Goal: Task Accomplishment & Management: Complete application form

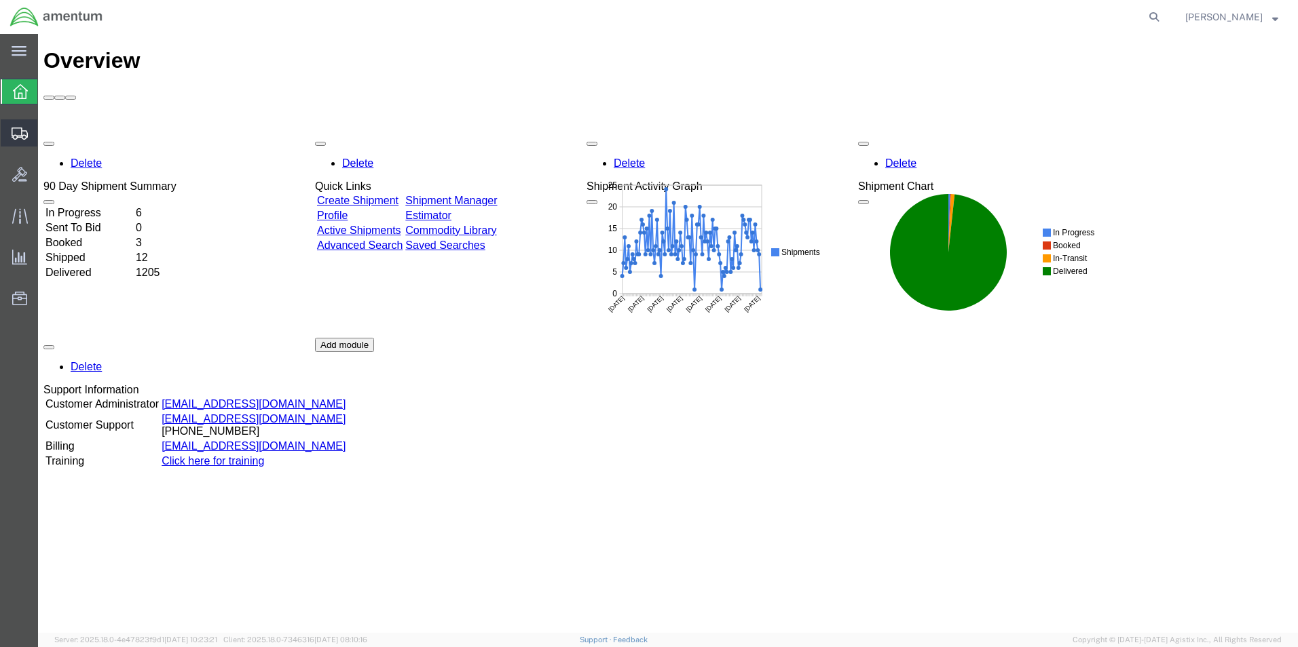
click at [0, 0] on span "Create Shipment" at bounding box center [0, 0] width 0 height 0
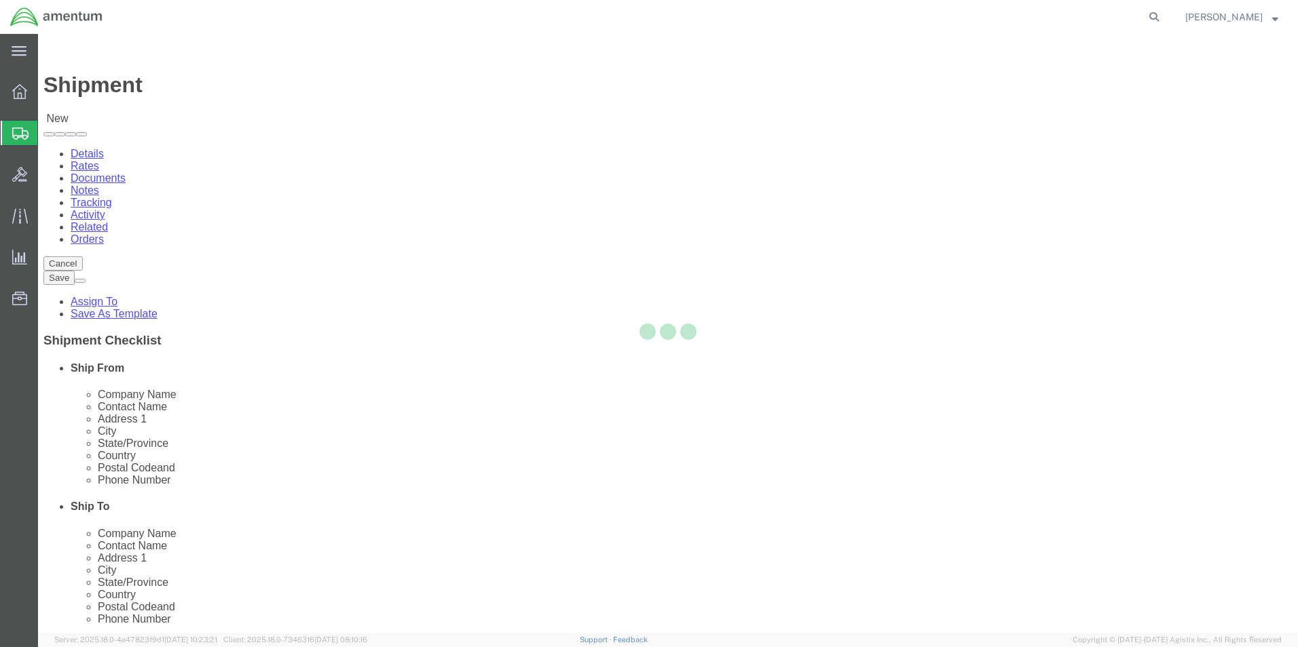
select select
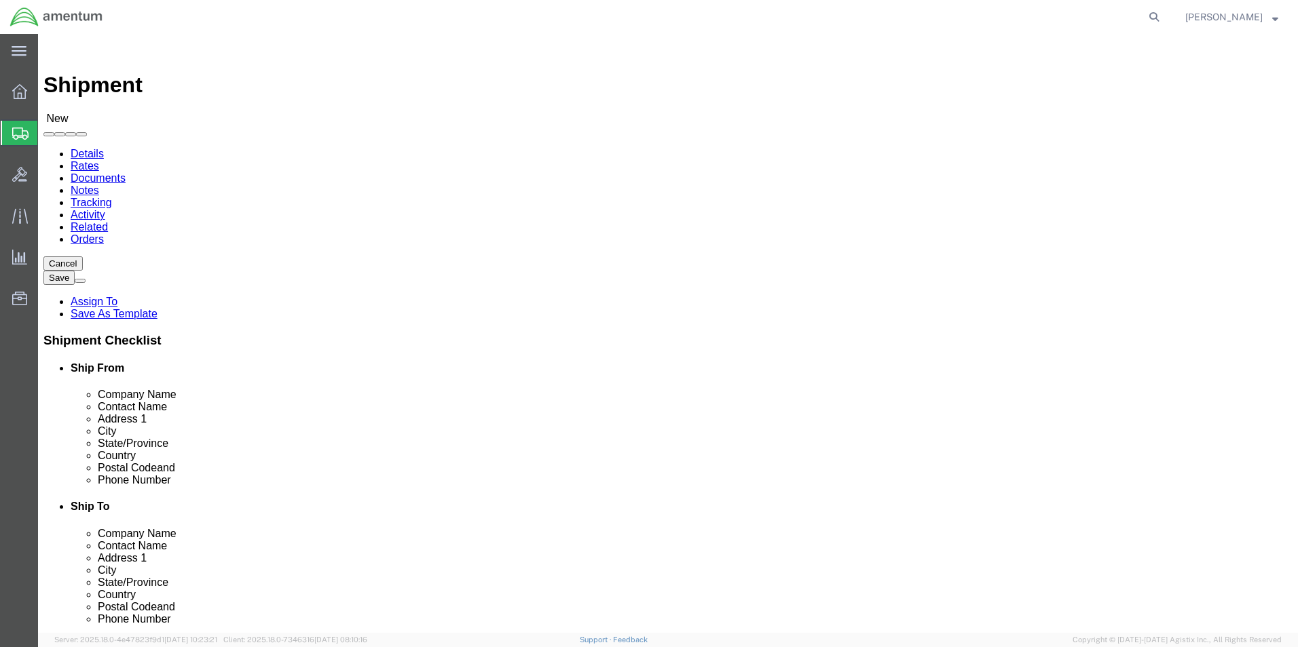
select select "MYPROFILE"
select select "[GEOGRAPHIC_DATA]"
type input "wst"
select select "49945"
select select "[GEOGRAPHIC_DATA]"
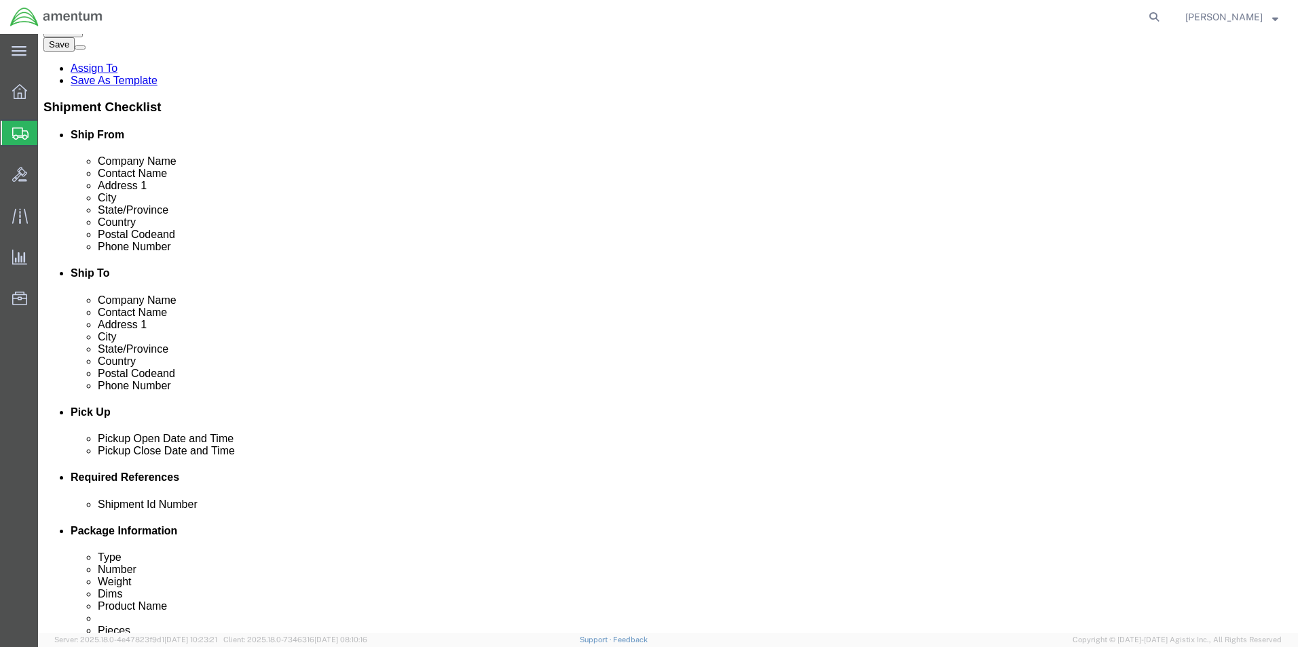
scroll to position [271, 0]
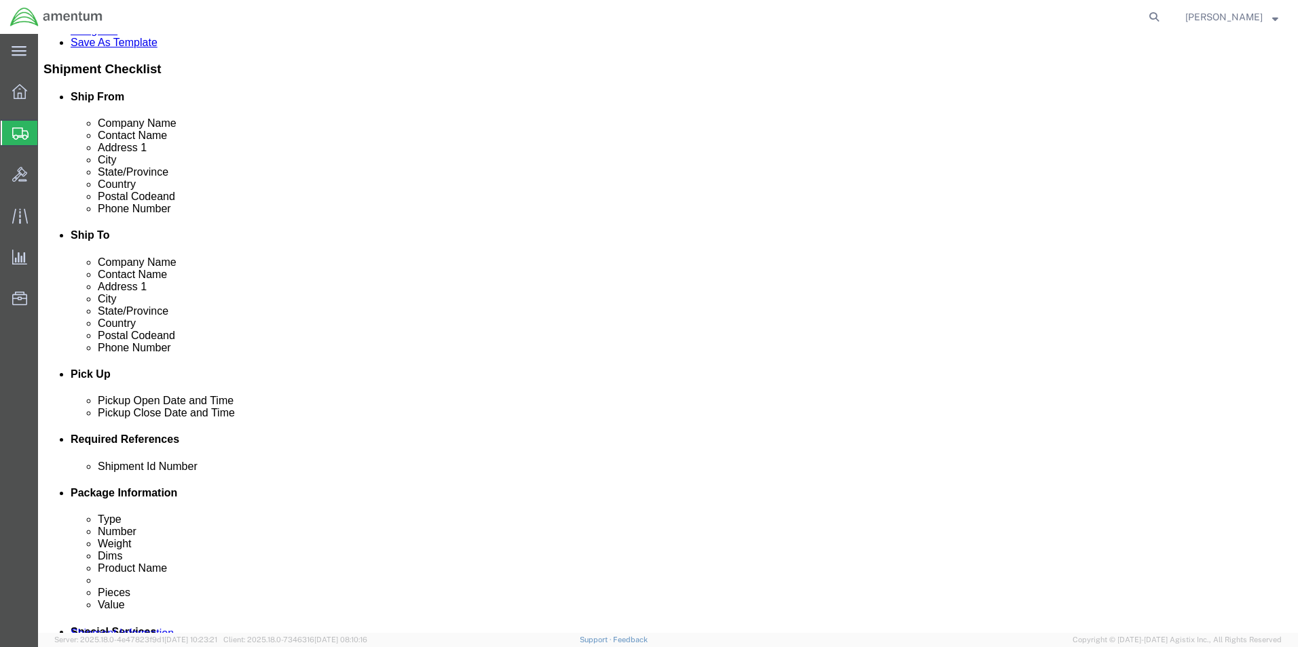
click input "text"
type input "96005"
click button "Add reference"
click select "Select Account Type Activity ID Airline Appointment Number ASN Batch Request # …"
select select "DEPT"
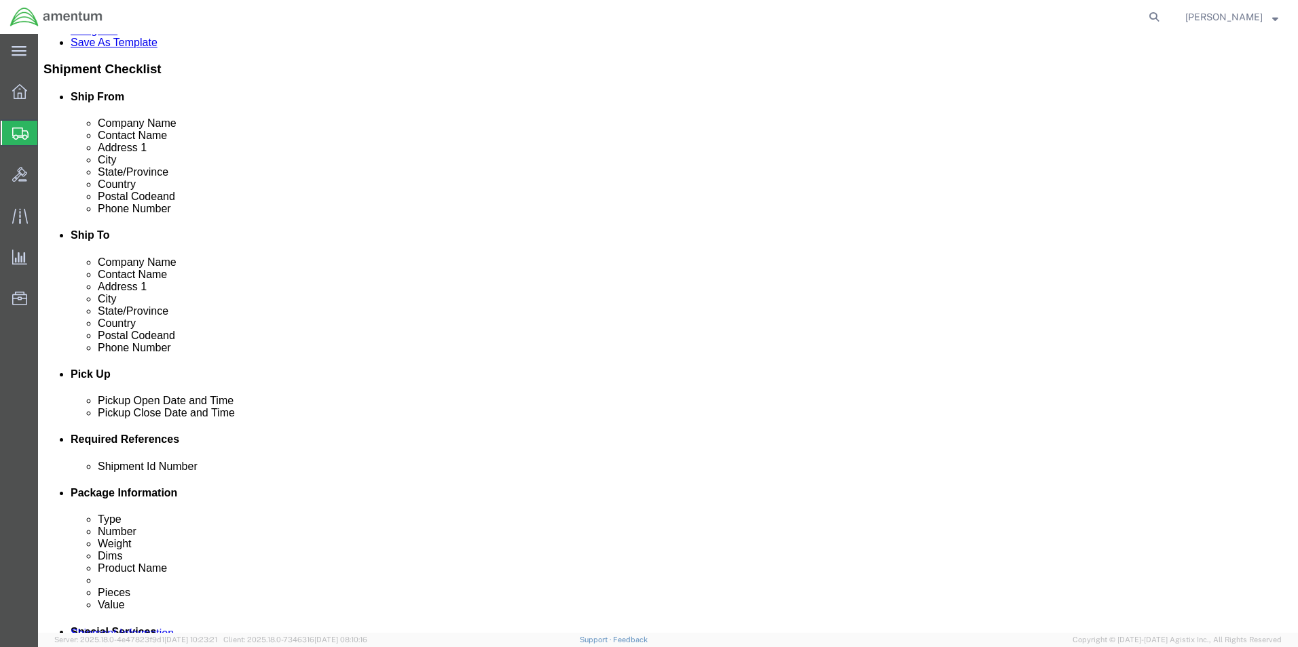
click select "Select Account Type Activity ID Airline Appointment Number ASN Batch Request # …"
type input "CBP"
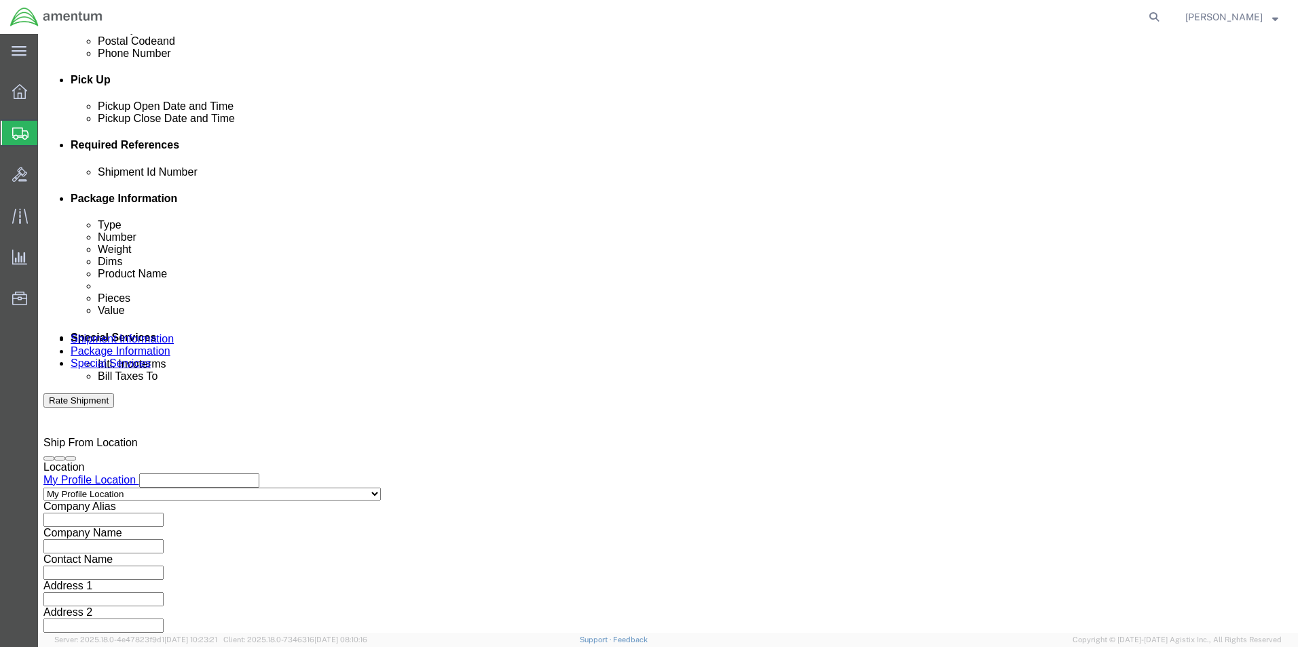
click button "Add reference"
click select "Select Account Type Activity ID Airline Appointment Number ASN Batch Request # …"
select select "CUSTREF"
click select "Select Account Type Activity ID Airline Appointment Number ASN Batch Request # …"
click input "text"
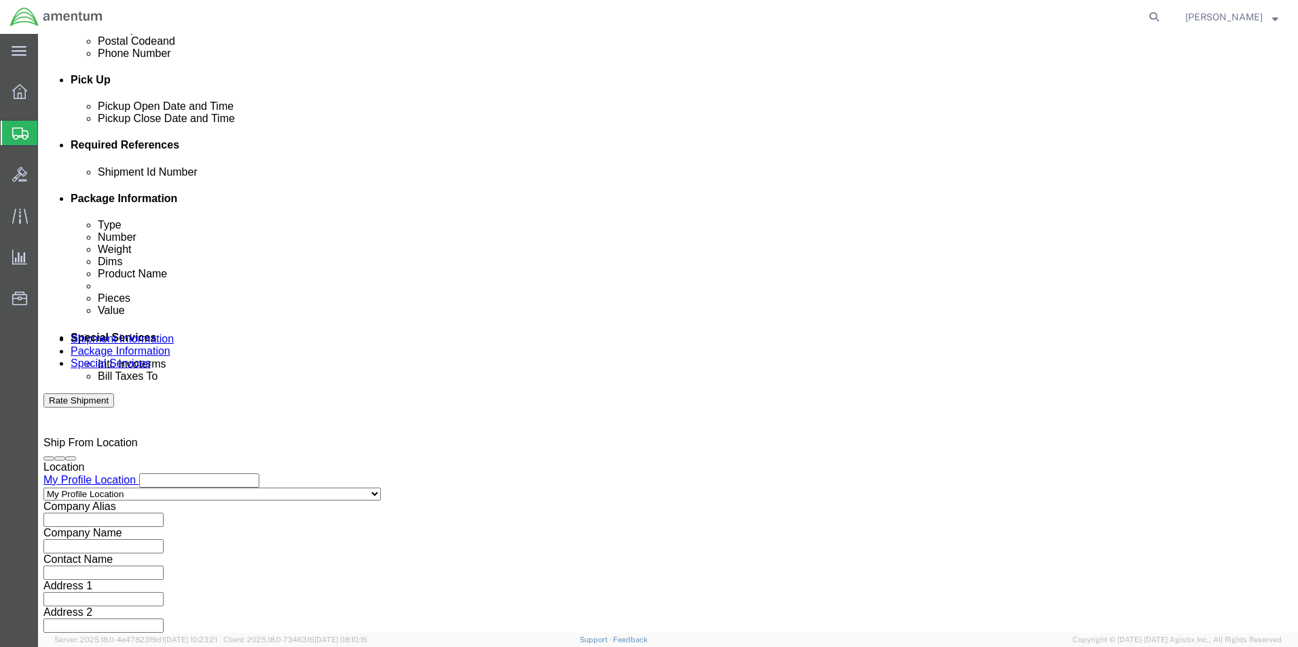
type input "9"
type input "328399"
click select "Select Air Less than Truckload Multi-Leg Ocean Freight Rail Small Parcel Truckl…"
select select "SMAL"
click select "Select Air Less than Truckload Multi-Leg Ocean Freight Rail Small Parcel Truckl…"
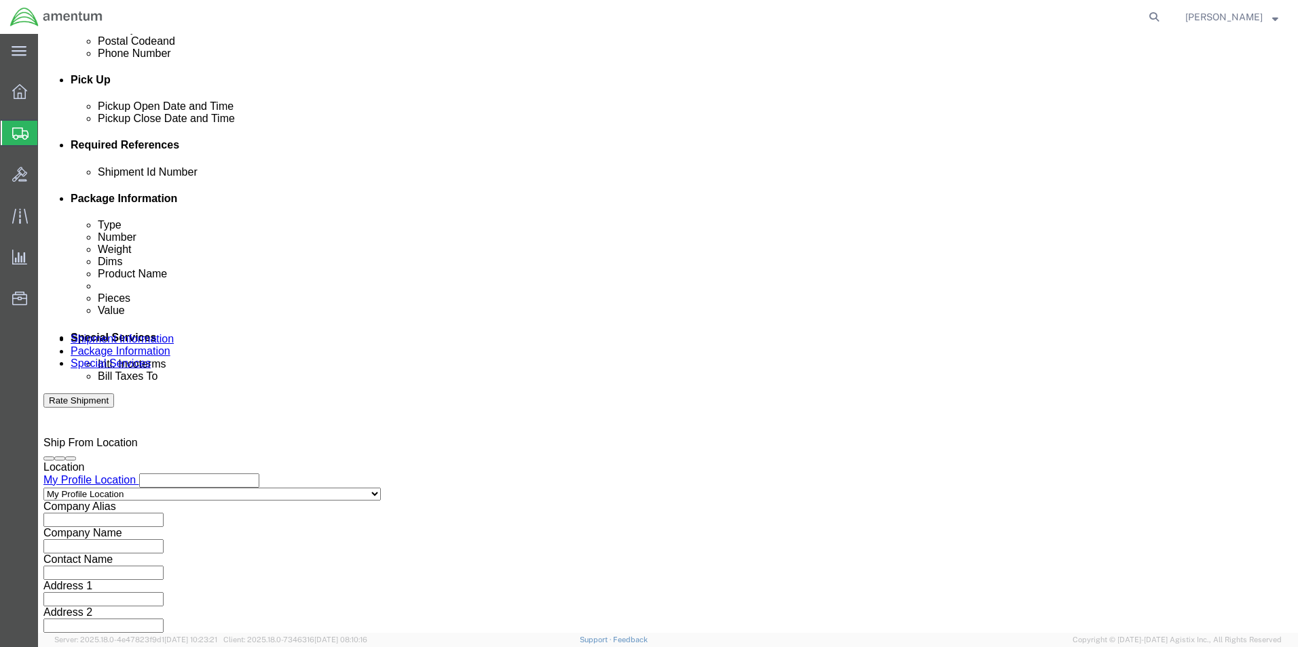
click button "Continue"
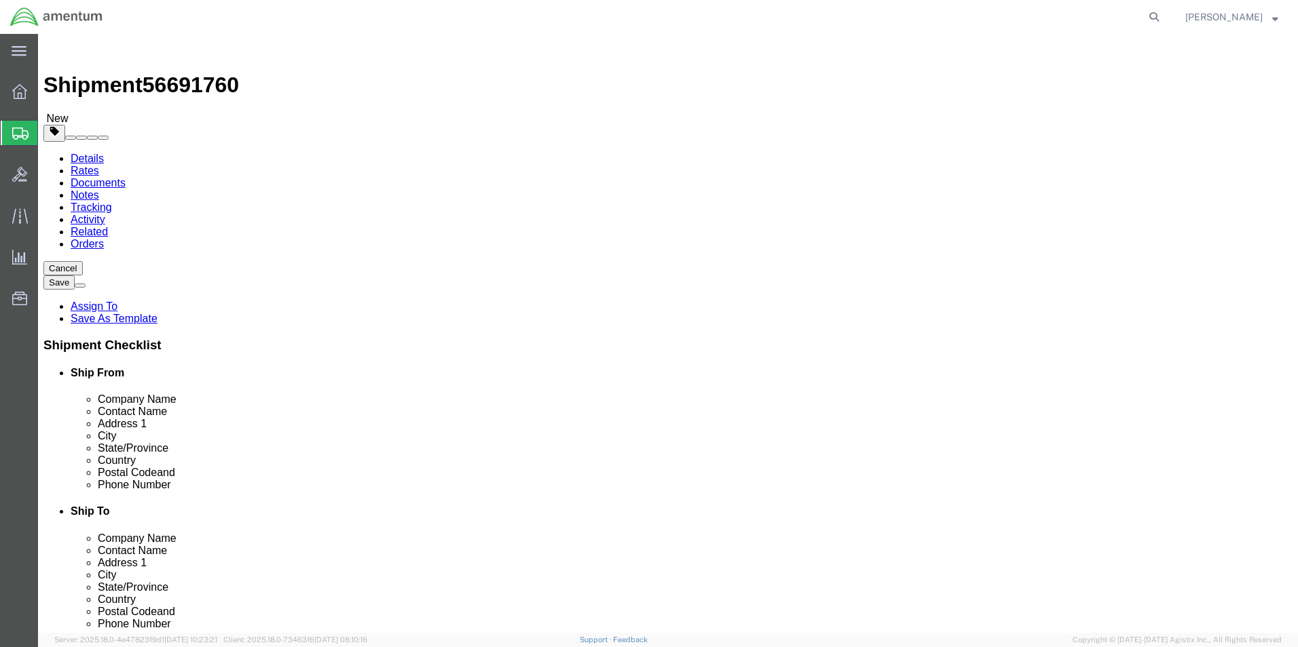
click select "Select Bale(s) Basket(s) Bolt(s) Bottle(s) Buckets Bulk Bundle(s) Can(s) Cardbo…"
select select "LBX"
click select "Select Bale(s) Basket(s) Bolt(s) Bottle(s) Buckets Bulk Bundle(s) Can(s) Cardbo…"
type input "17.50"
type input "12.50"
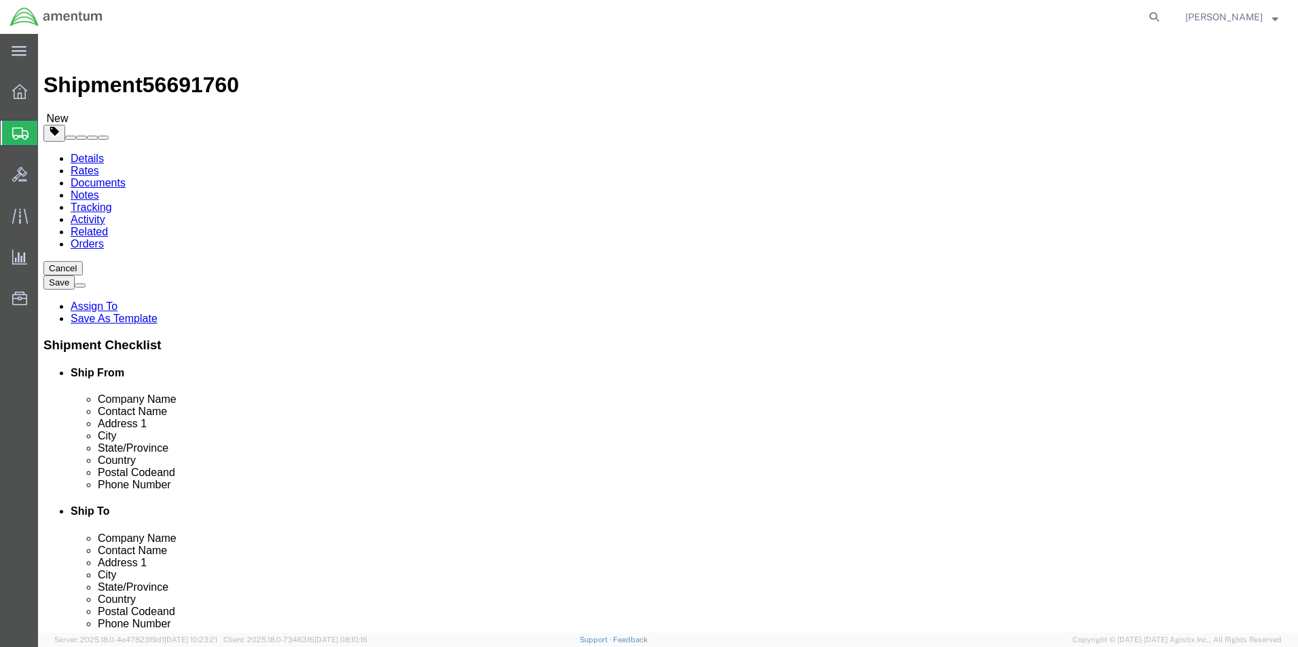
type input "3.00"
click input "0.00"
drag, startPoint x: 210, startPoint y: 316, endPoint x: 154, endPoint y: 318, distance: 56.4
click div "Weight Total weight of packages in pounds or kilograms 0.00 Select kgs lbs Ship…"
type input "1"
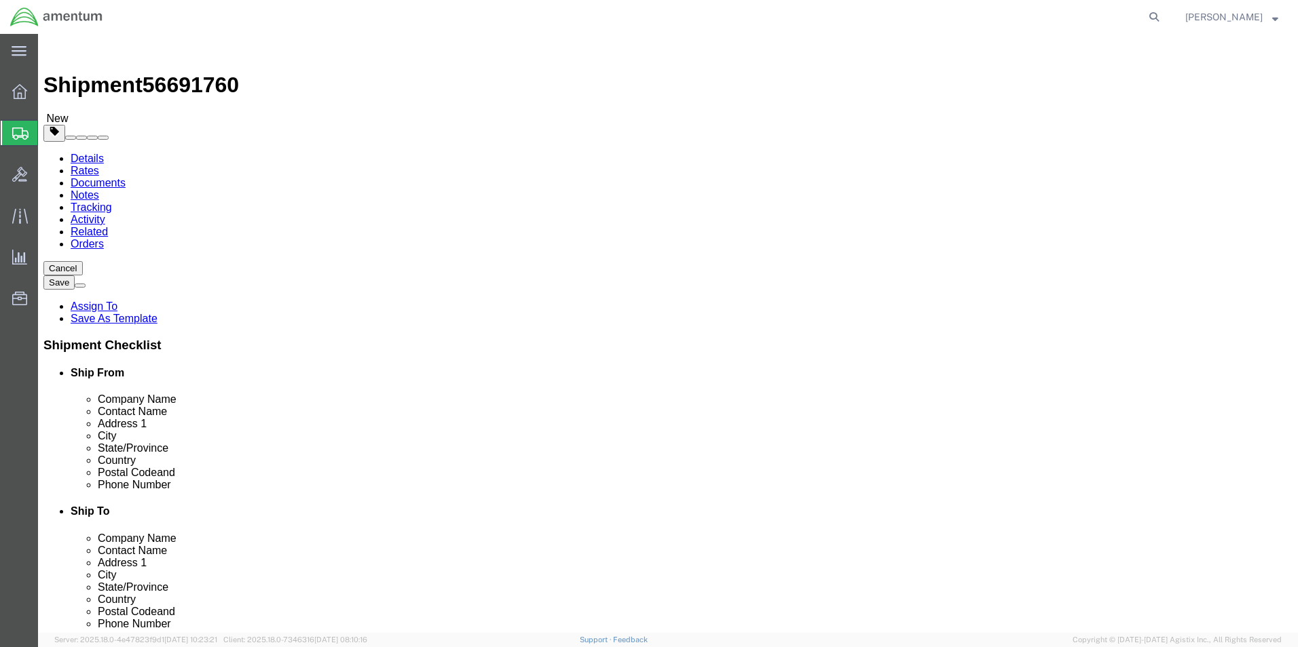
click link "Add Content"
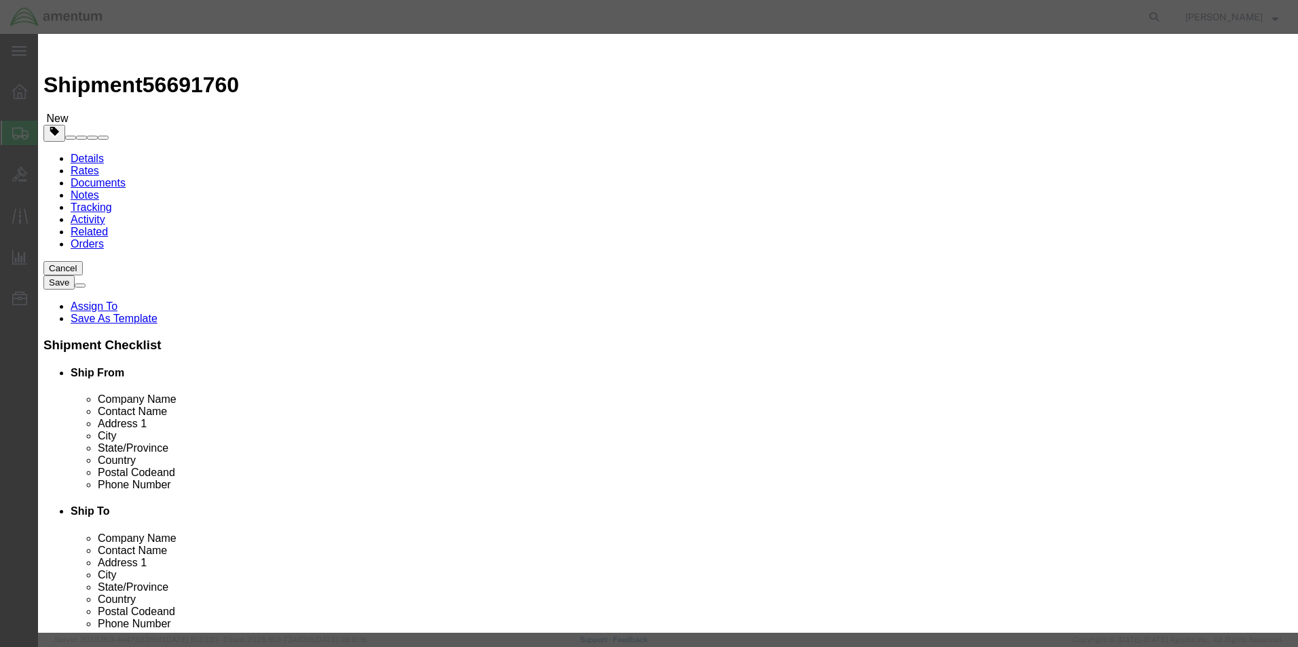
click input "text"
type input "gasket"
click input "0"
type input "1"
type input "1209.50"
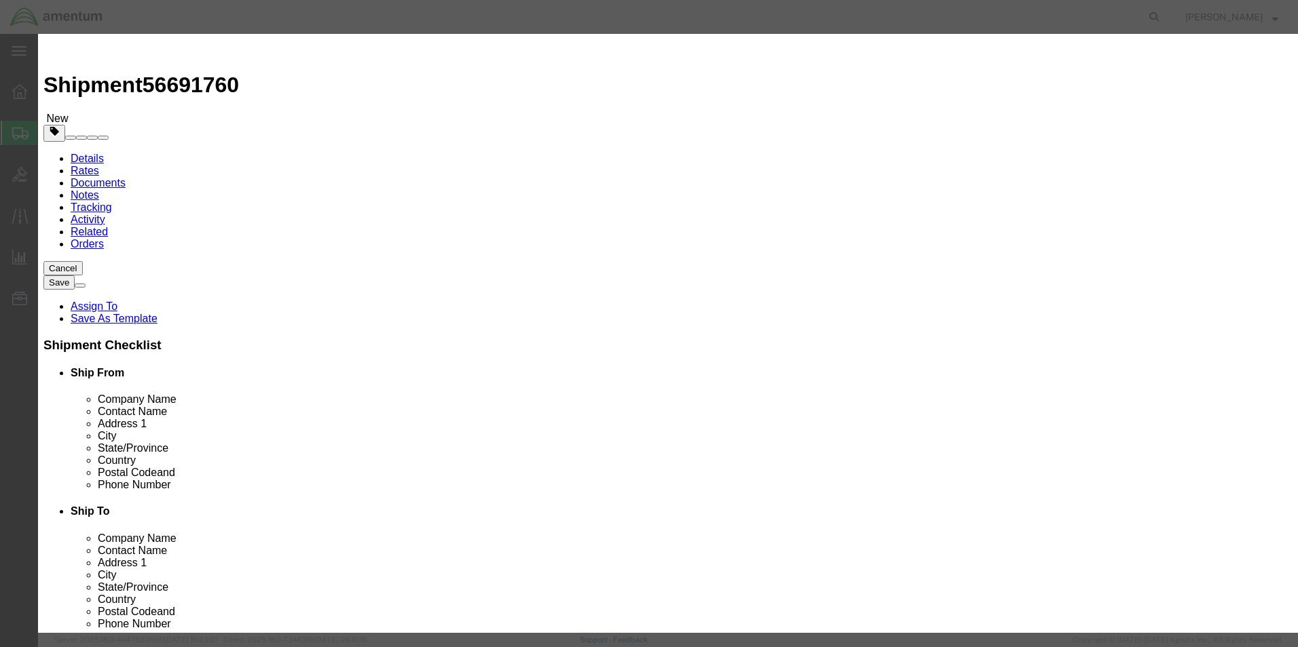
click button "Save & Close"
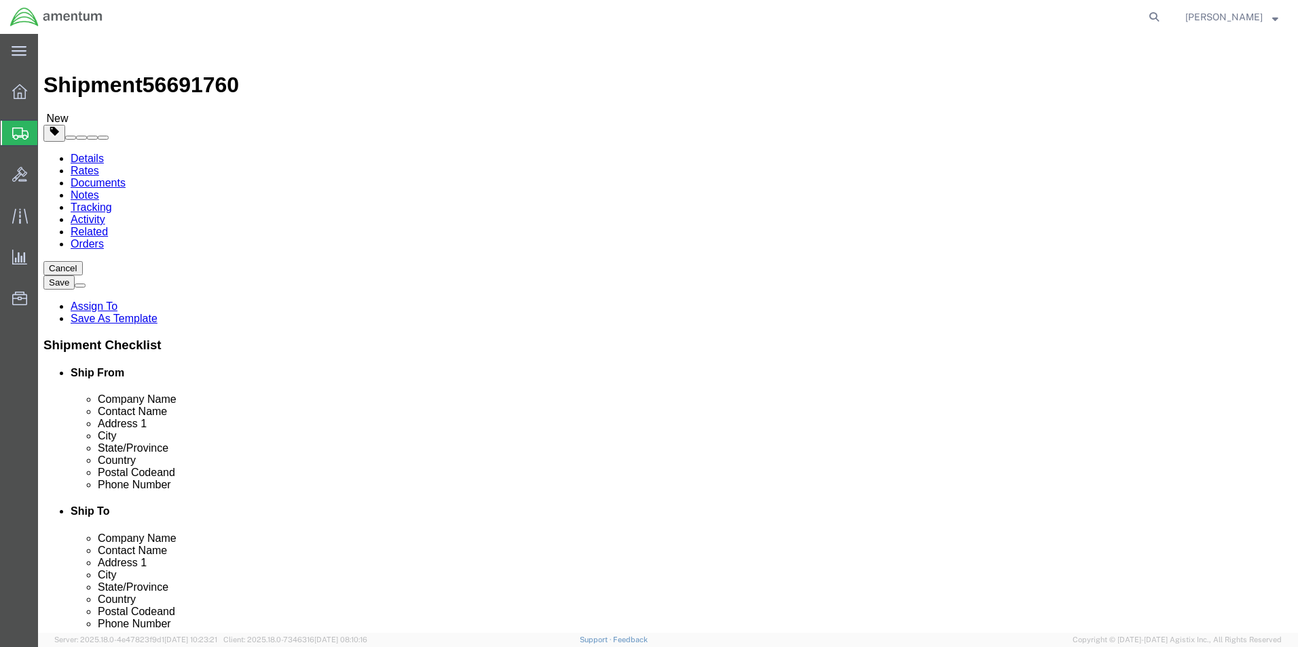
click button "Continue"
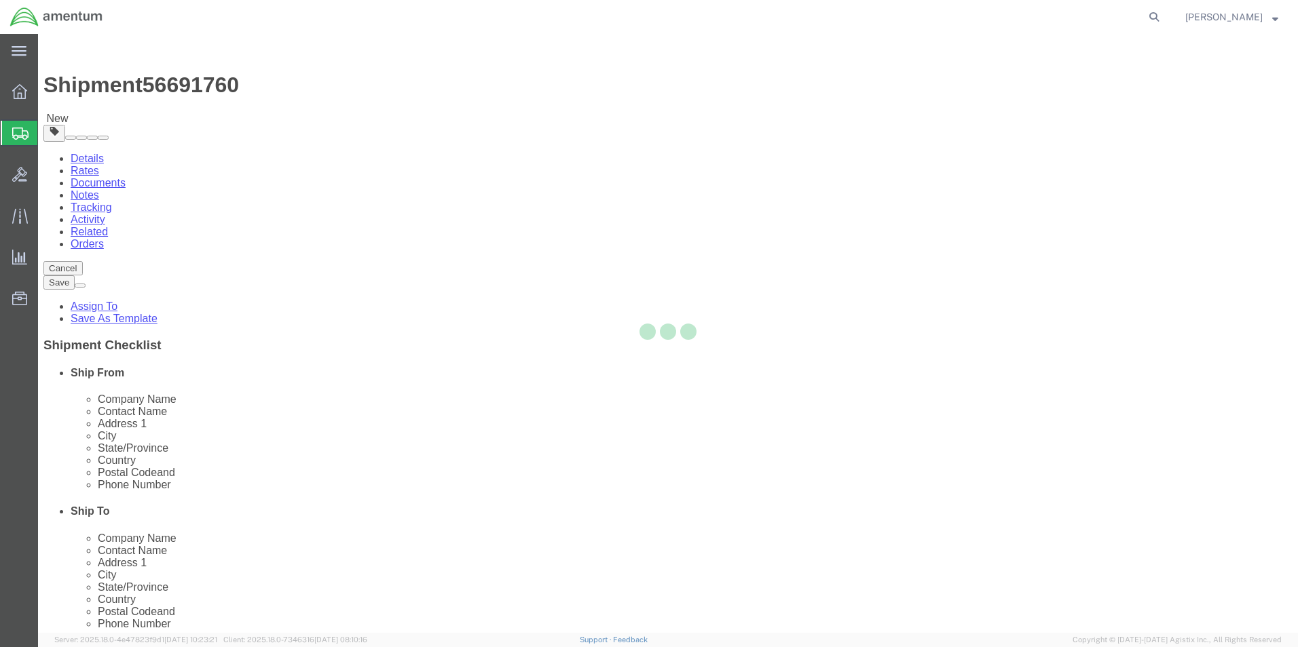
select select
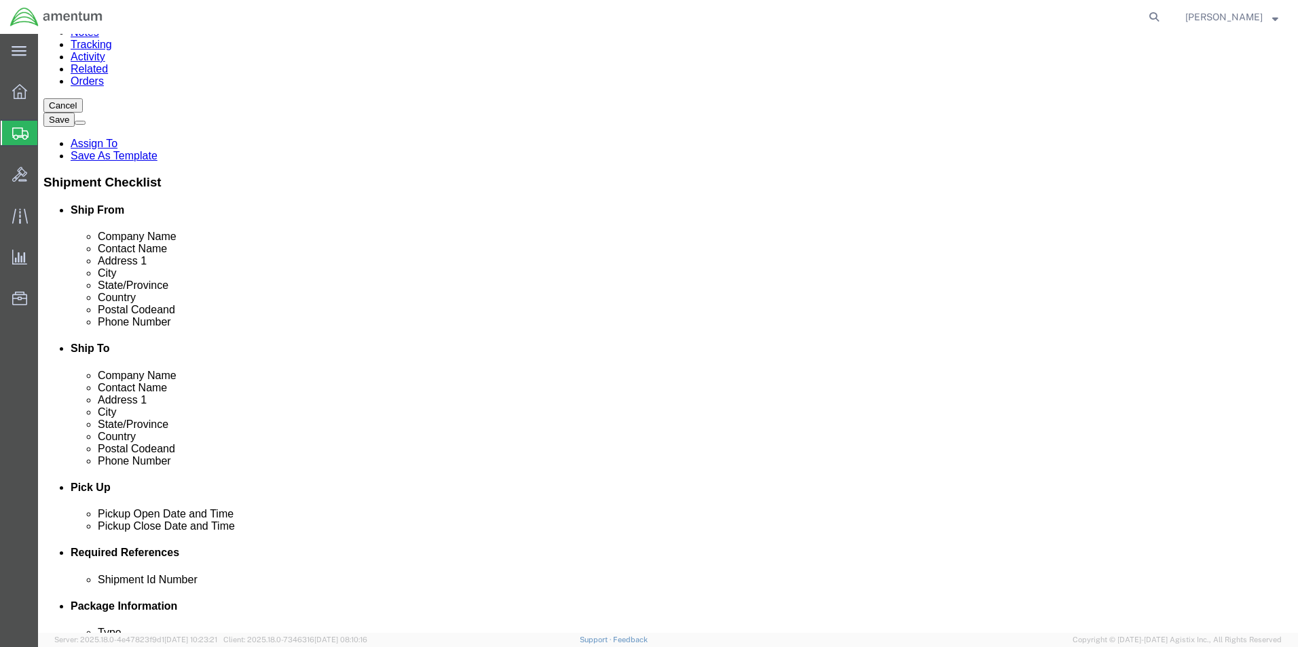
scroll to position [271, 0]
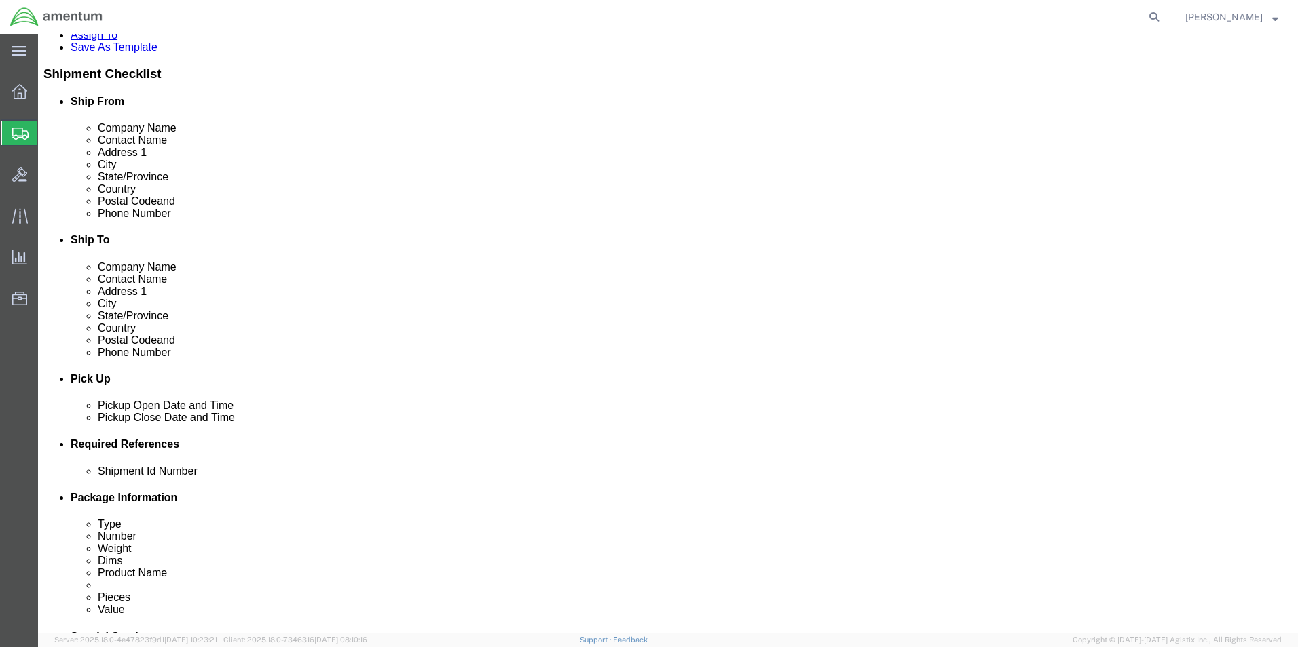
click select "Select Buyer Cost Center Department Operations Number Order Number Sales Person"
select select "COSTCENTER"
click select "Select Buyer Cost Center Department Operations Number Order Number Sales Person"
type input "6118.03.03.2219.000.elp.0000"
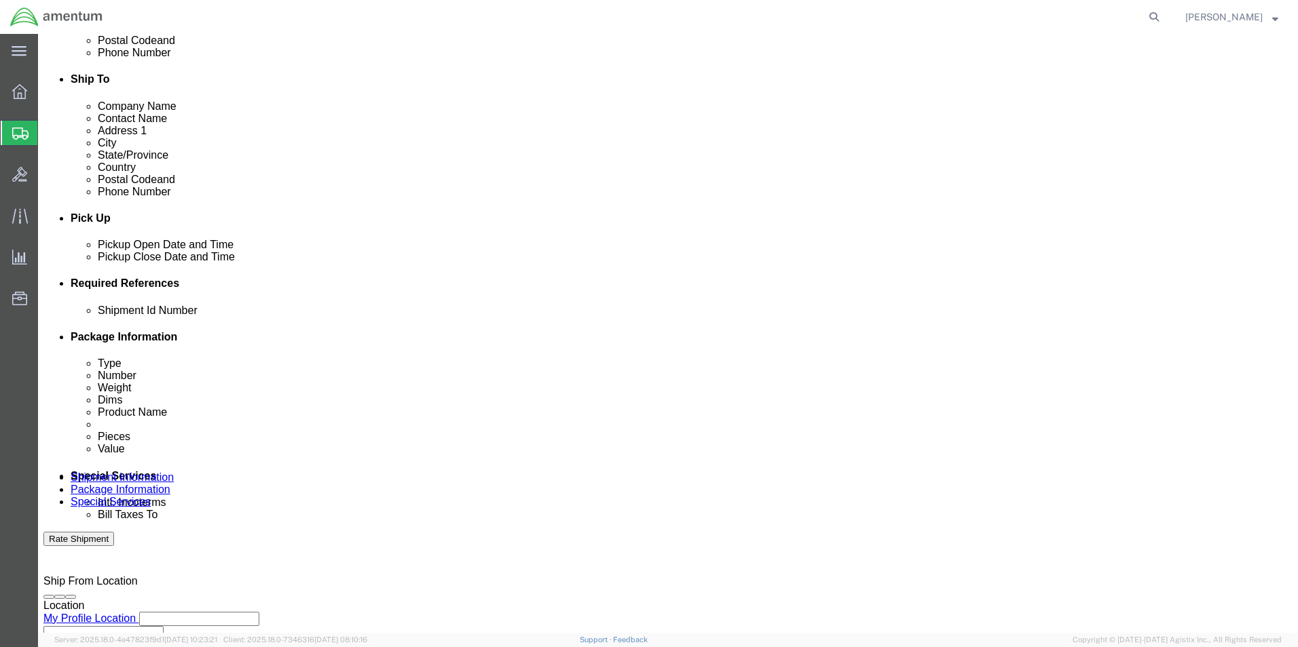
scroll to position [475, 0]
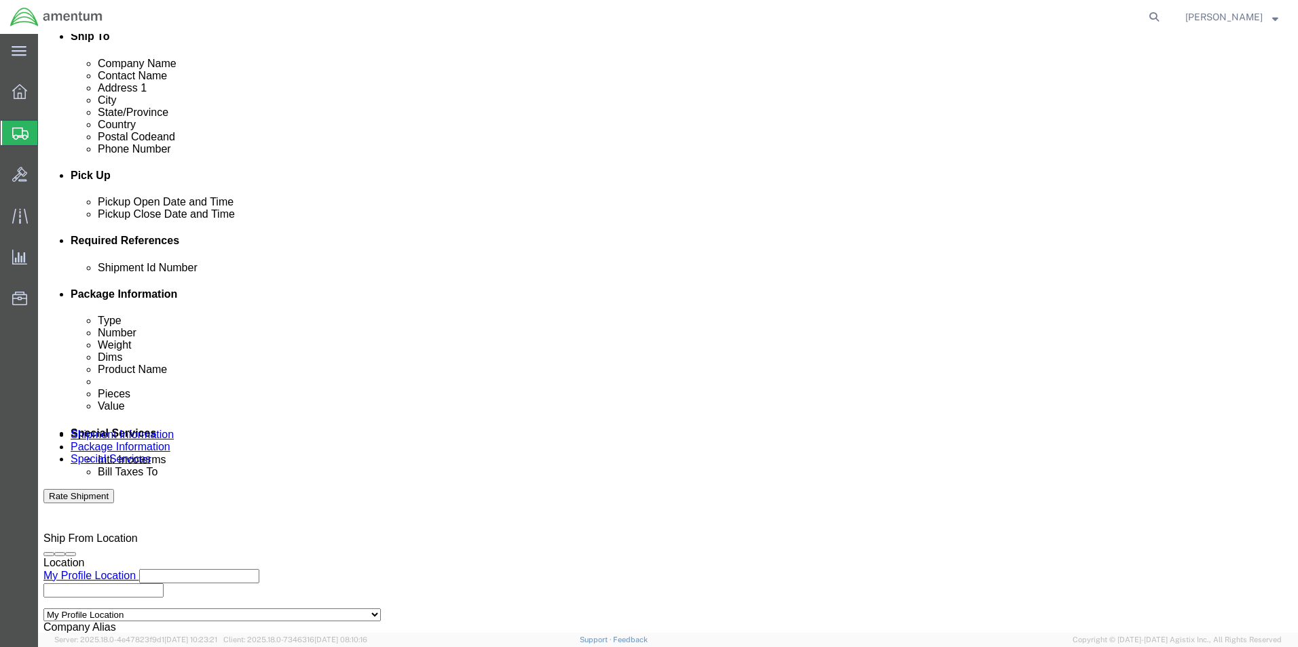
click select "Select Recipient Account Sender/Shipper Third Party Account"
select select "SHIP"
click select "Select Recipient Account Sender/Shipper Third Party Account"
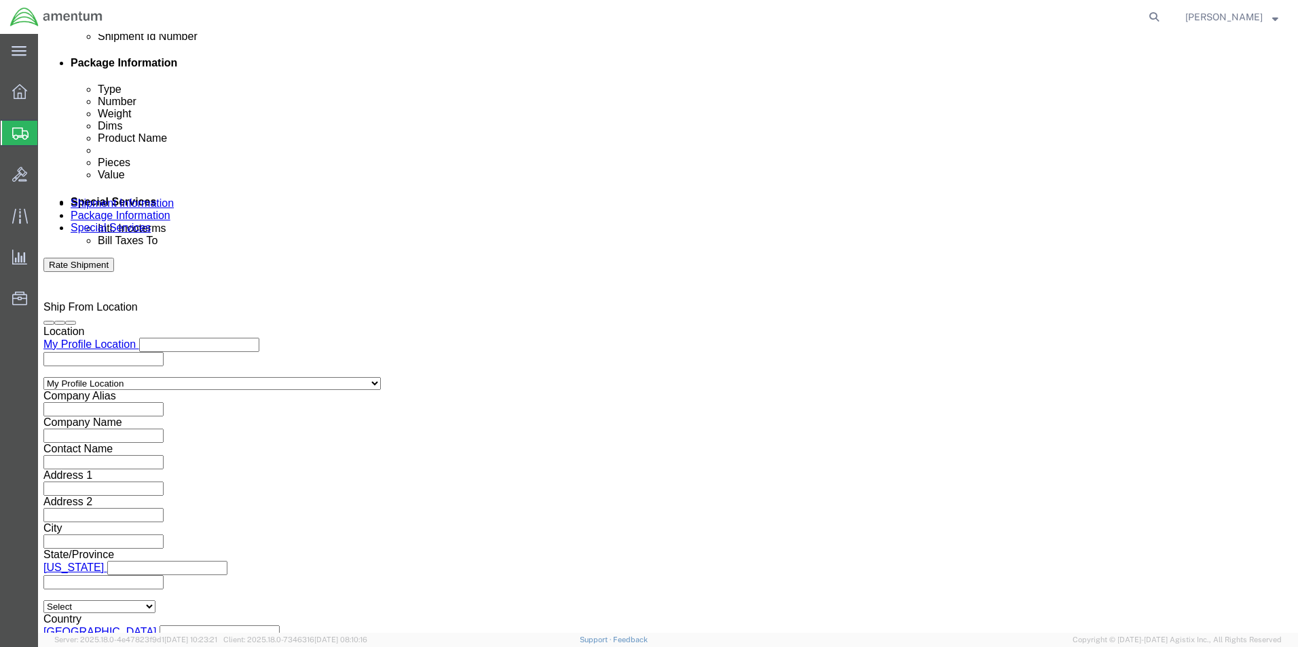
scroll to position [747, 0]
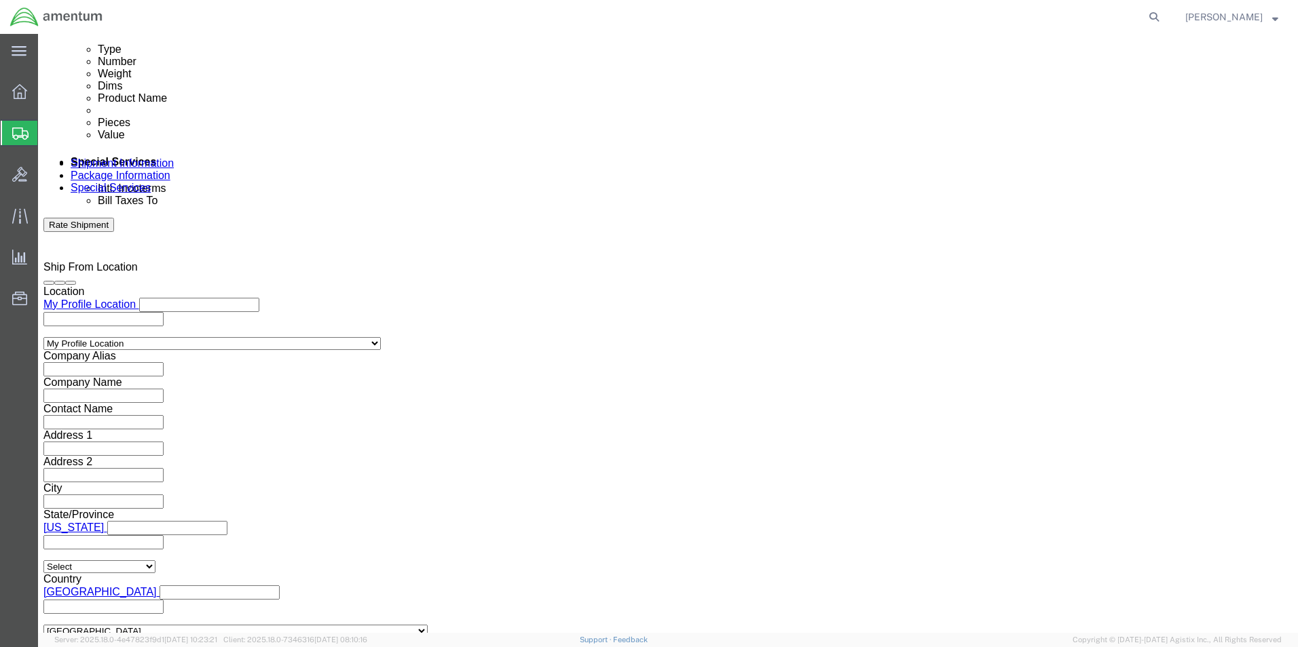
click input "text"
type input "[PERSON_NAME][EMAIL_ADDRESS][PERSON_NAME][DOMAIN_NAME]"
type input "[PERSON_NAME][EMAIL_ADDRESS][PERSON_NAME][DOMAIN_NAME],[PERSON_NAME][DOMAIN_NAM…"
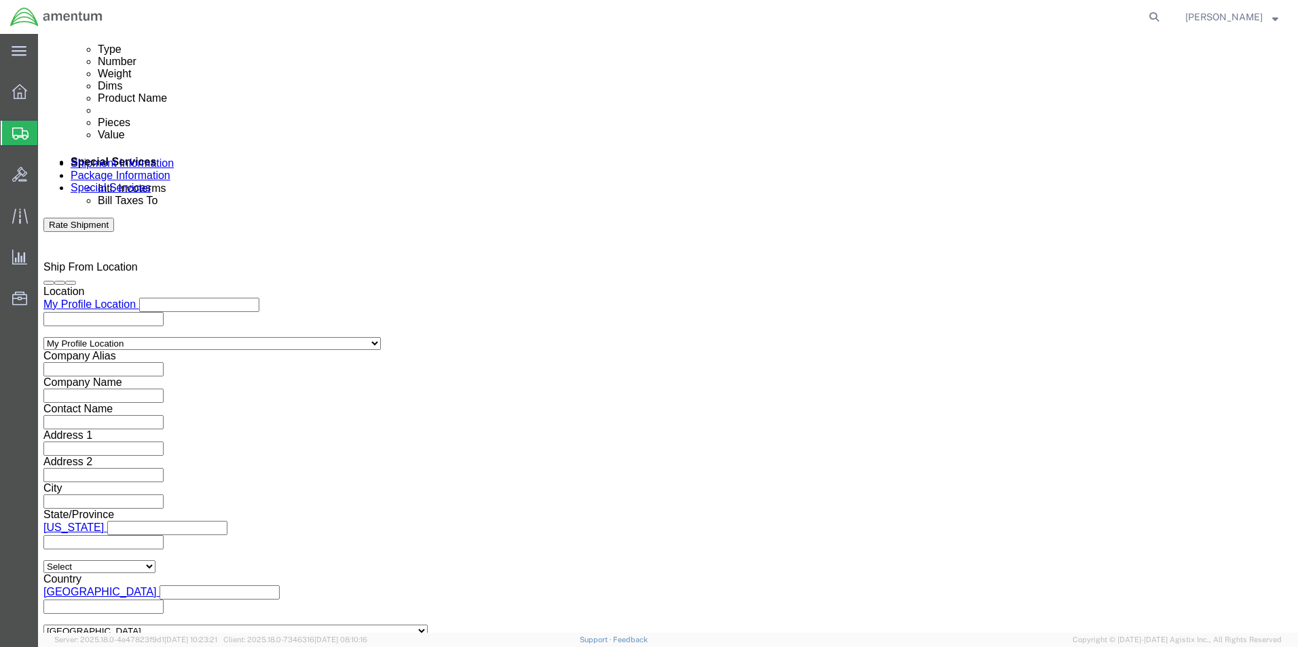
type input "[PERSON_NAME].n"
type input "[PERSON_NAME][EMAIL_ADDRESS][PERSON_NAME][DOMAIN_NAME],[PERSON_NAME][DOMAIN_NAM…"
click button "Rate Shipment"
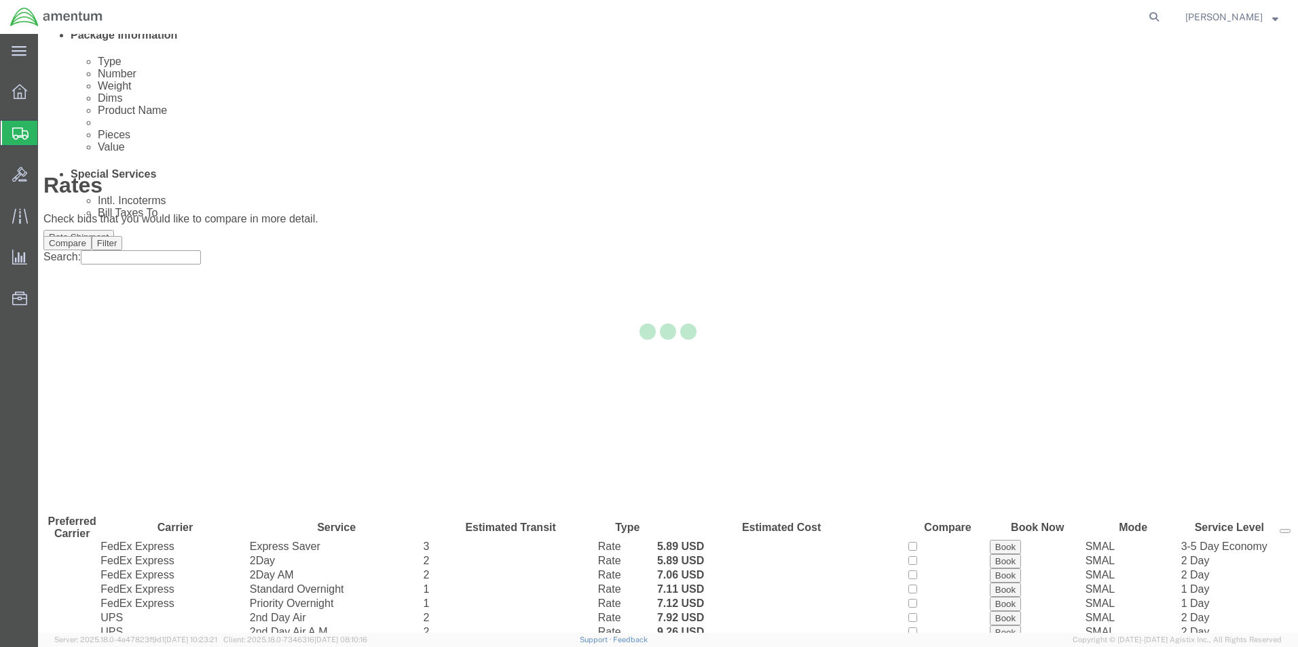
scroll to position [0, 0]
